Goal: Task Accomplishment & Management: Use online tool/utility

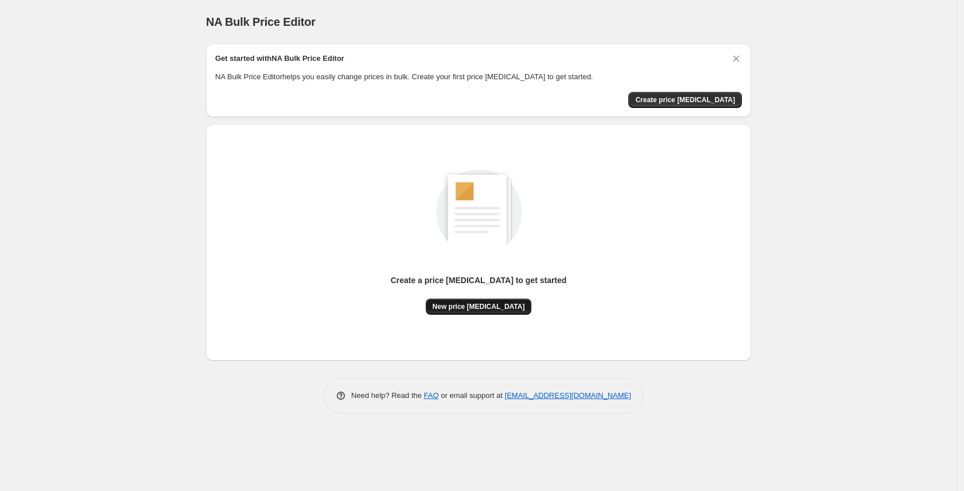
click at [479, 300] on button "New price change job" at bounding box center [479, 306] width 106 height 16
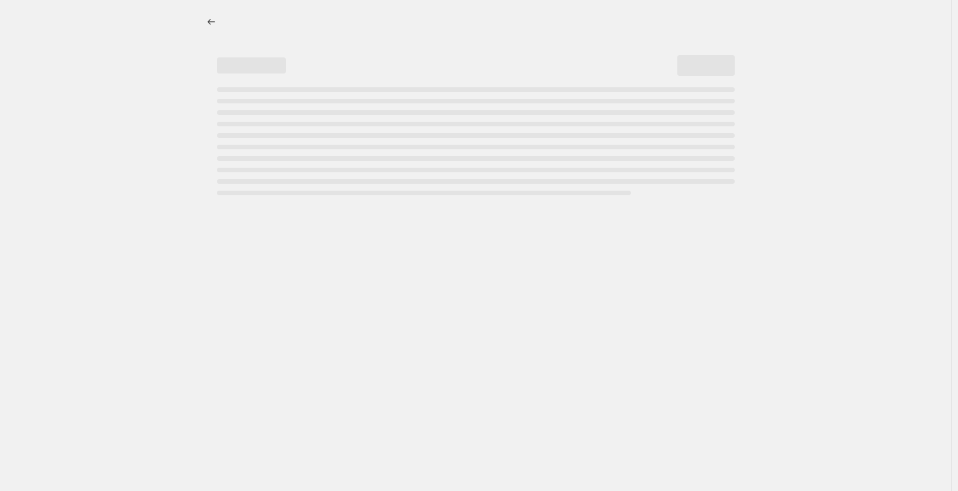
select select "percentage"
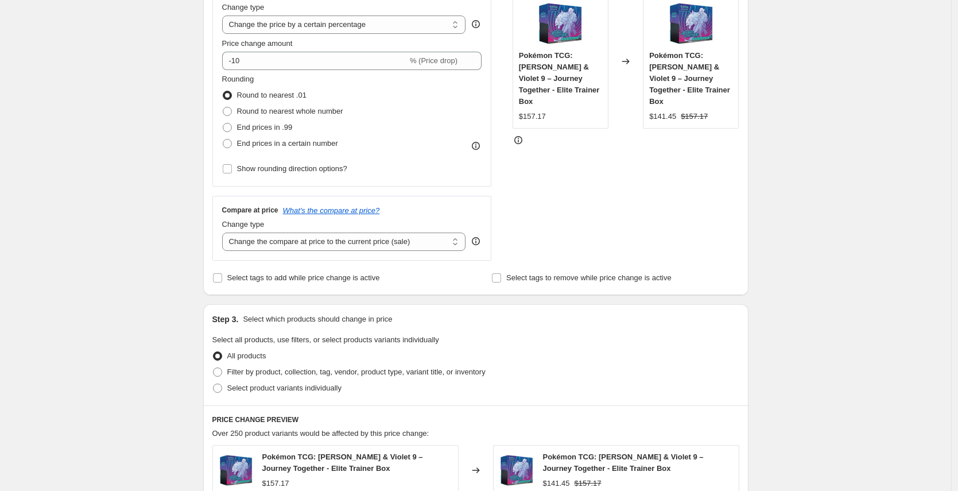
scroll to position [172, 0]
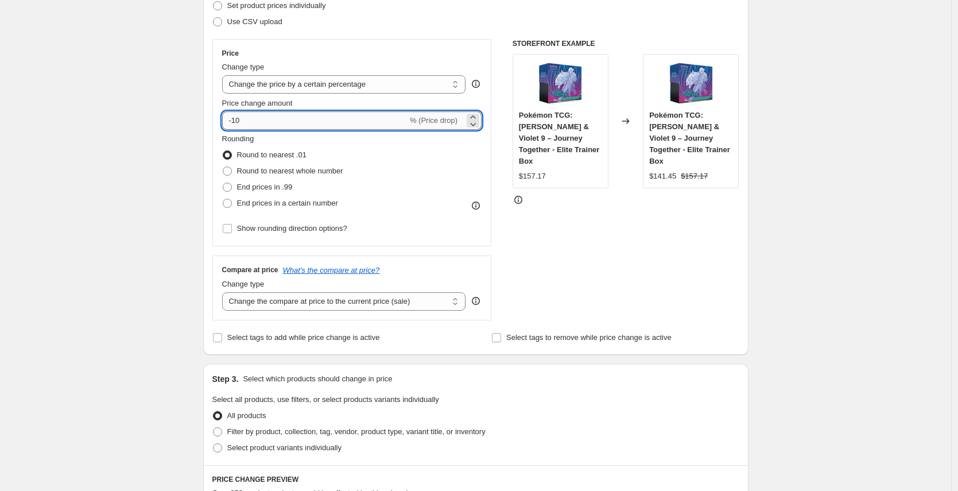
click at [288, 114] on input "-10" at bounding box center [314, 120] width 185 height 18
click at [259, 121] on input "-10" at bounding box center [314, 120] width 185 height 18
type input "-1"
type input "-60"
click at [84, 172] on div "Create new price change job. This page is ready Create new price change job Dra…" at bounding box center [475, 411] width 951 height 1166
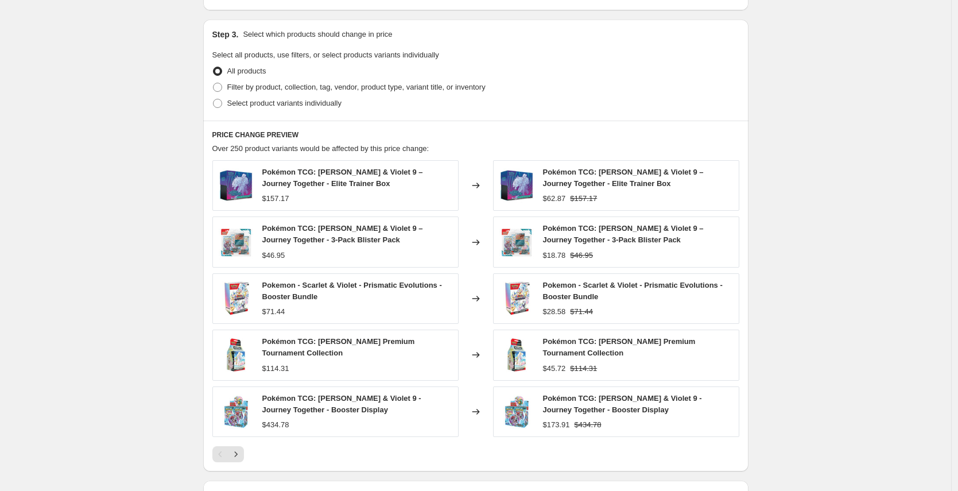
scroll to position [675, 0]
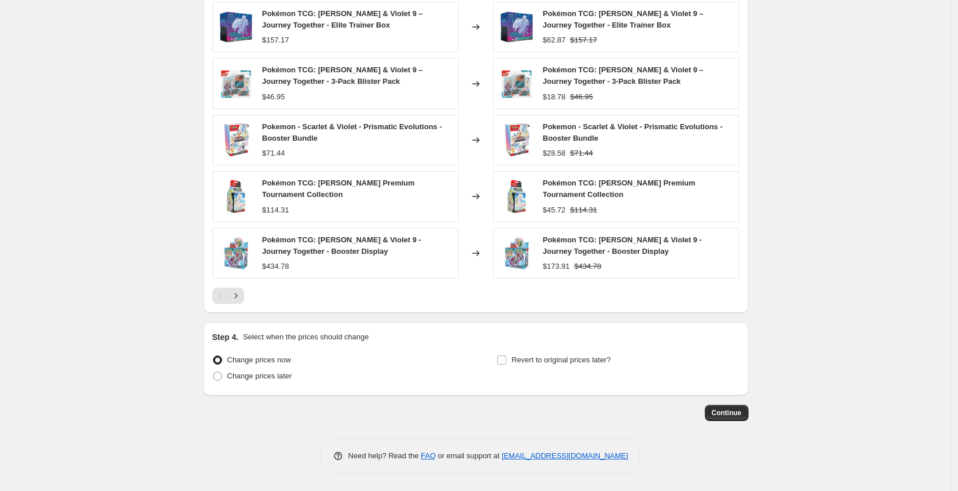
click at [744, 410] on button "Continue" at bounding box center [727, 413] width 44 height 16
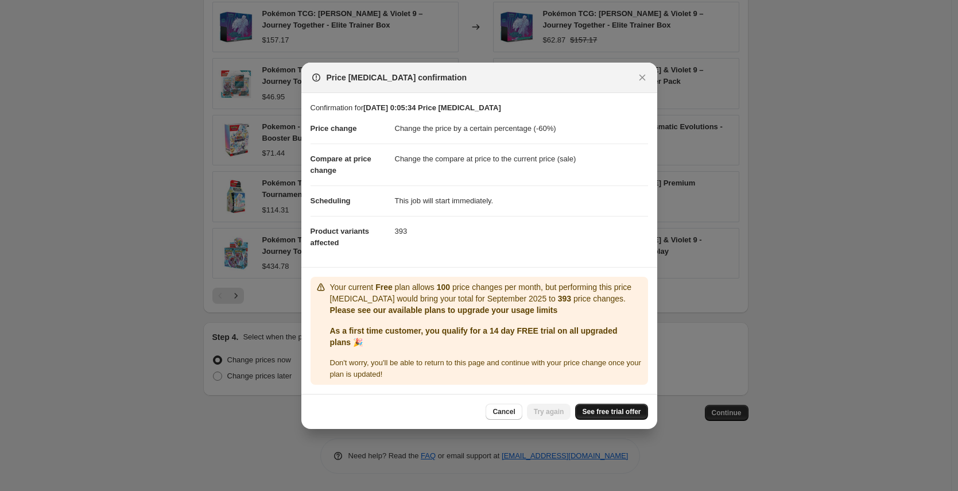
click at [616, 411] on span "See free trial offer" at bounding box center [611, 411] width 59 height 9
click at [602, 404] on link "See free trial offer" at bounding box center [611, 411] width 72 height 16
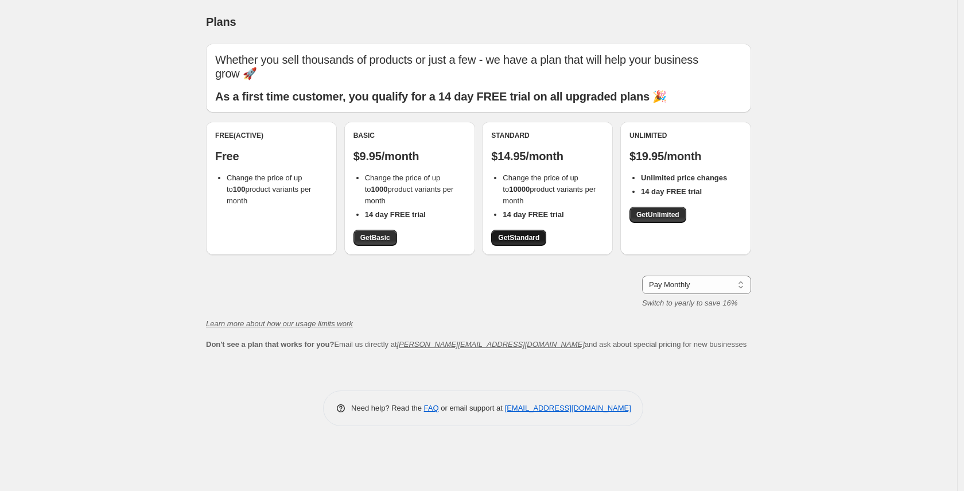
click at [504, 233] on span "Get Standard" at bounding box center [518, 237] width 41 height 9
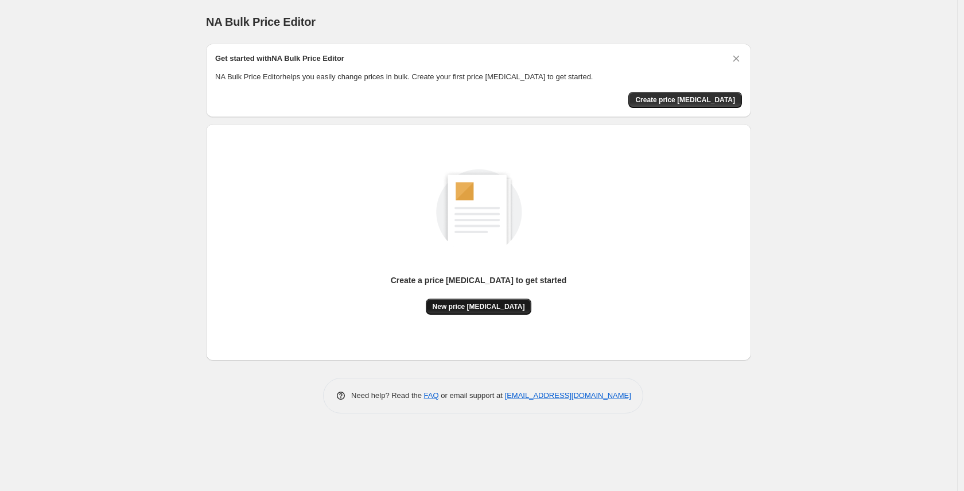
click at [455, 307] on span "New price change job" at bounding box center [479, 306] width 92 height 9
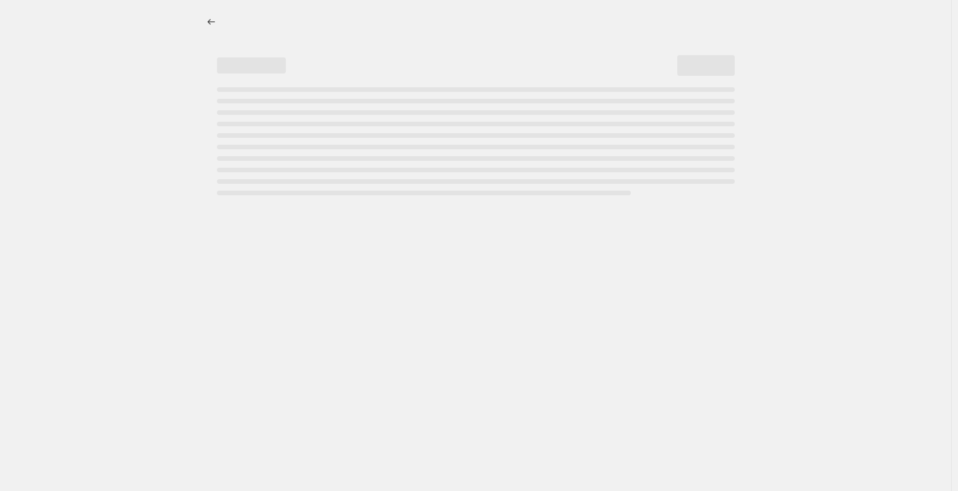
select select "percentage"
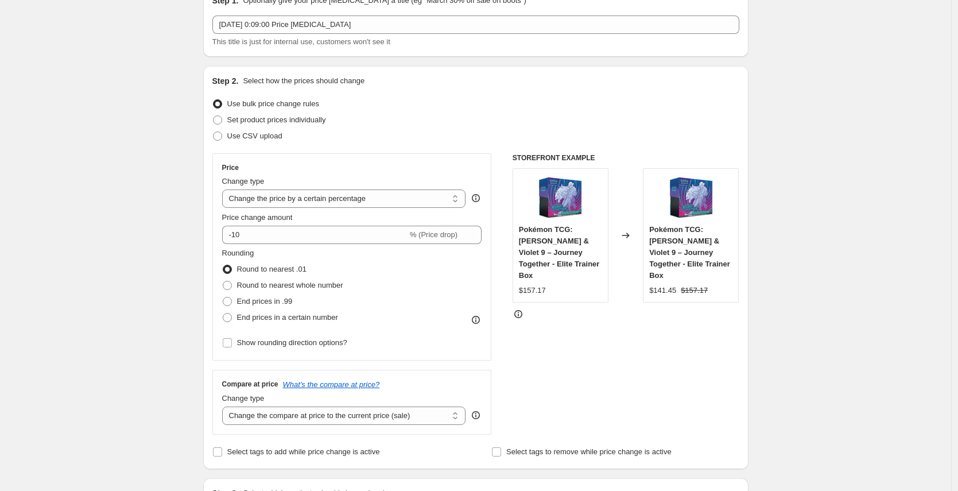
scroll to position [96, 0]
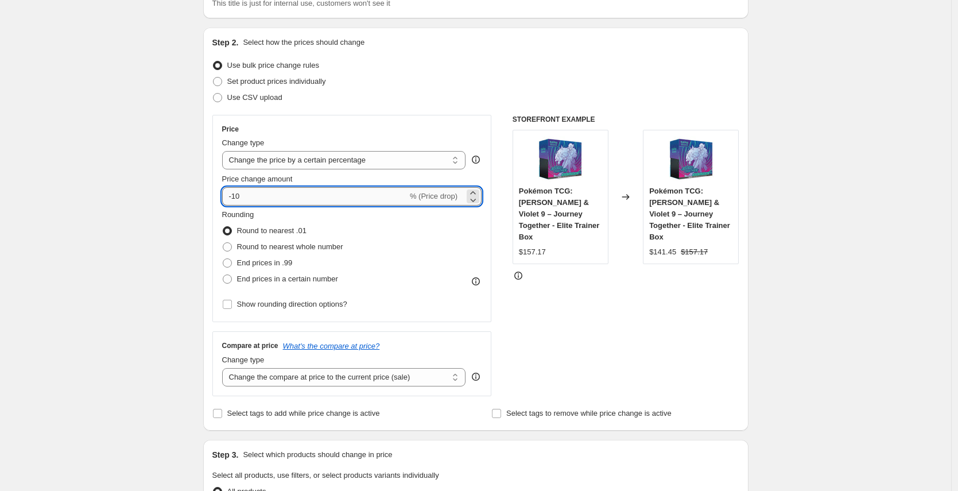
click at [354, 203] on input "-10" at bounding box center [314, 196] width 185 height 18
type input "-1"
type input "-5"
type input "-8"
type input "-62"
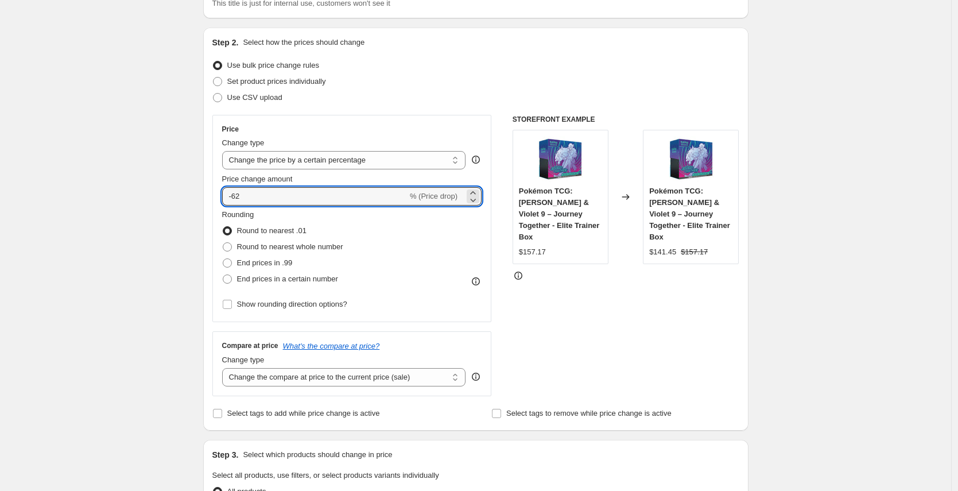
click at [169, 216] on div "Create new price change job. This page is ready Create new price change job Dra…" at bounding box center [475, 487] width 951 height 1166
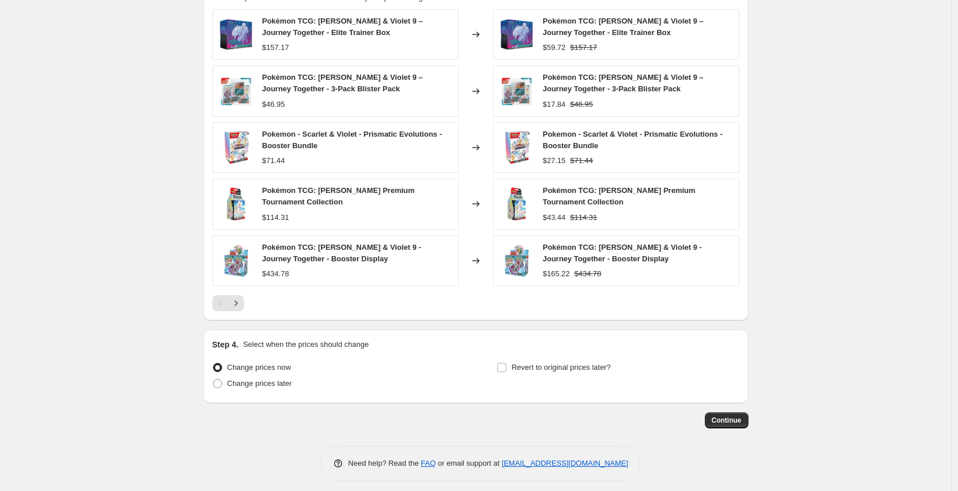
scroll to position [675, 0]
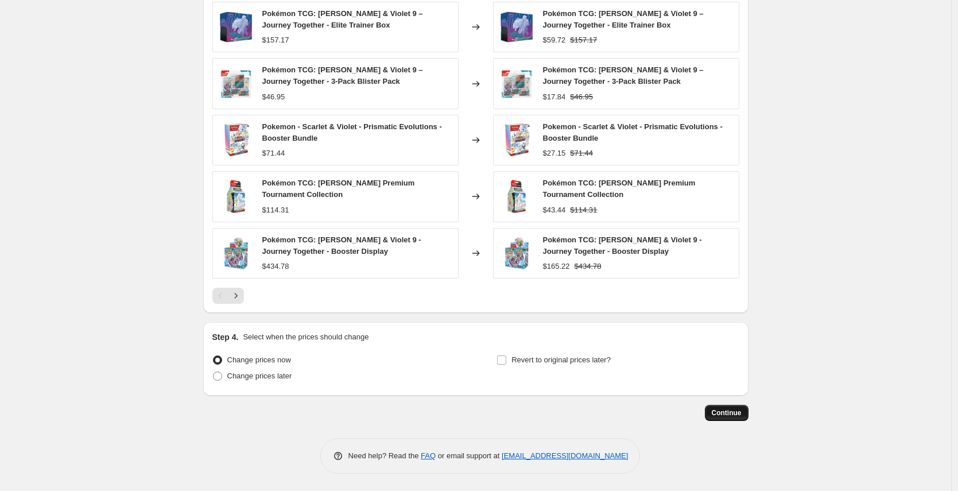
click at [709, 407] on button "Continue" at bounding box center [727, 413] width 44 height 16
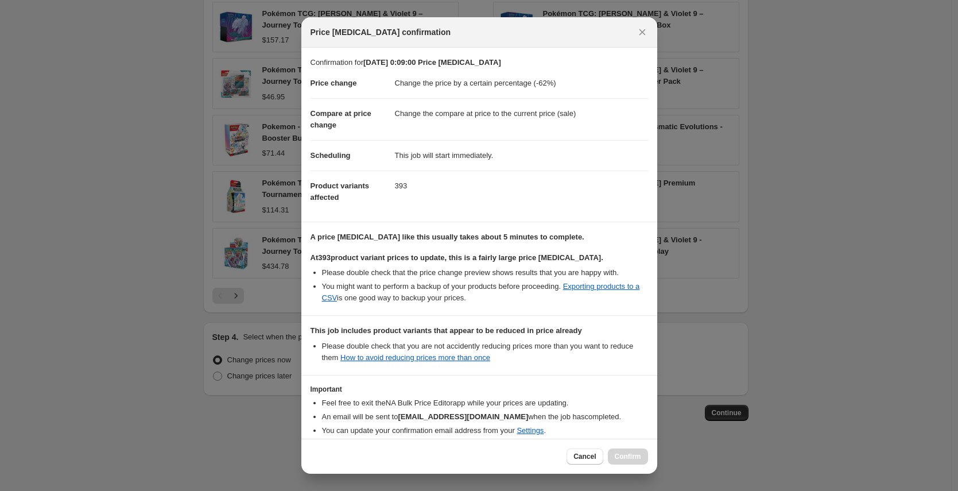
scroll to position [56, 0]
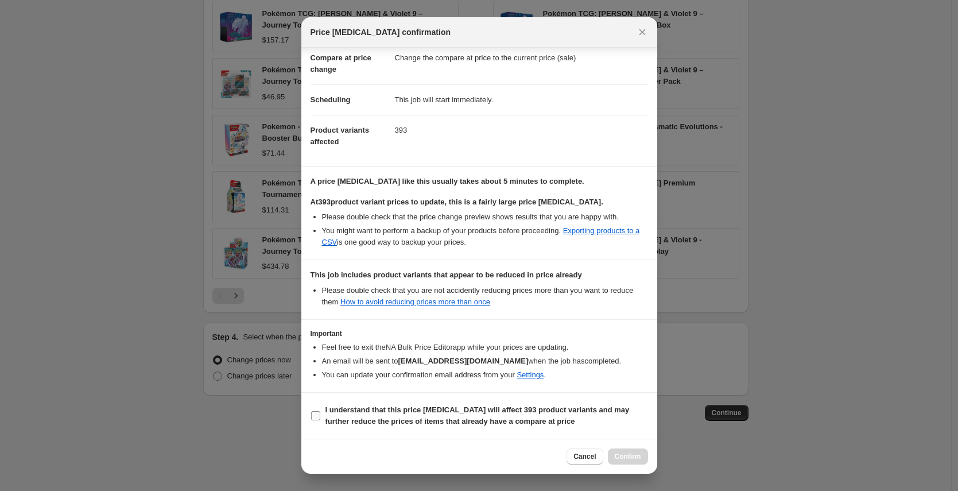
click at [504, 408] on b "I understand that this price change job will affect 393 product variants and ma…" at bounding box center [477, 415] width 304 height 20
click at [320, 411] on input "I understand that this price change job will affect 393 product variants and ma…" at bounding box center [315, 415] width 9 height 9
checkbox input "true"
click at [622, 454] on span "Confirm" at bounding box center [628, 456] width 26 height 9
